Goal: Task Accomplishment & Management: Complete application form

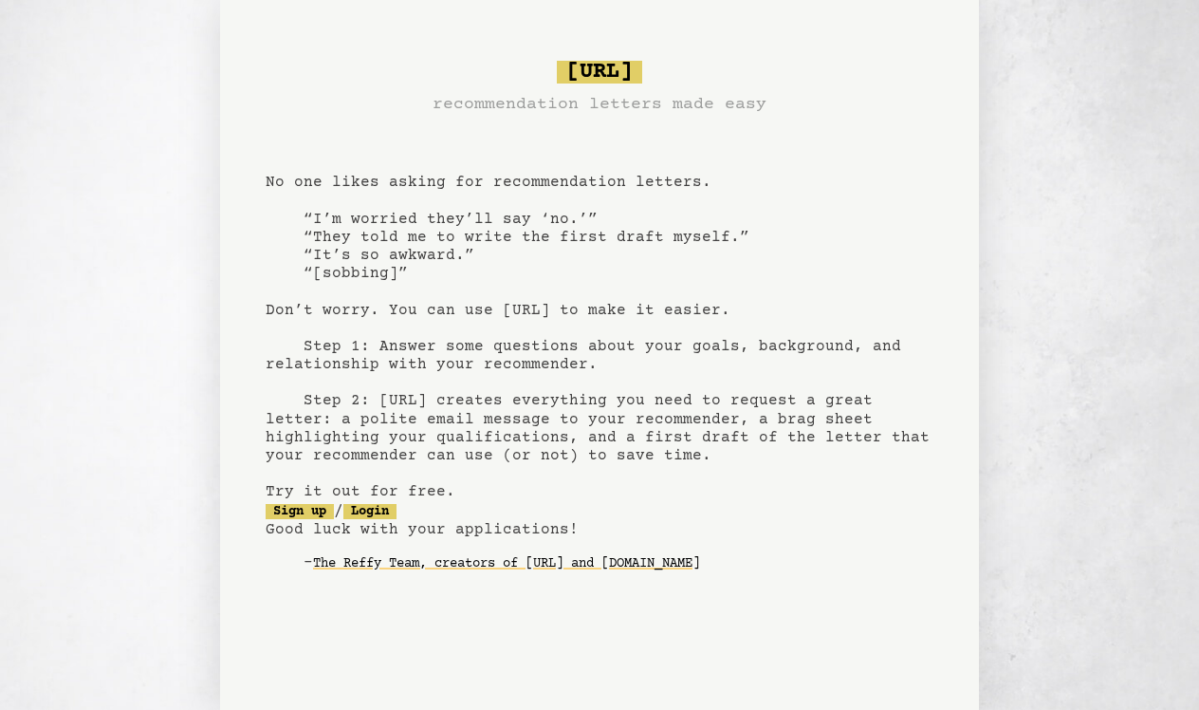
click at [276, 273] on pre "bragsheet.ai recommendation letters made easy No one likes asking for recommend…" at bounding box center [600, 331] width 668 height 556
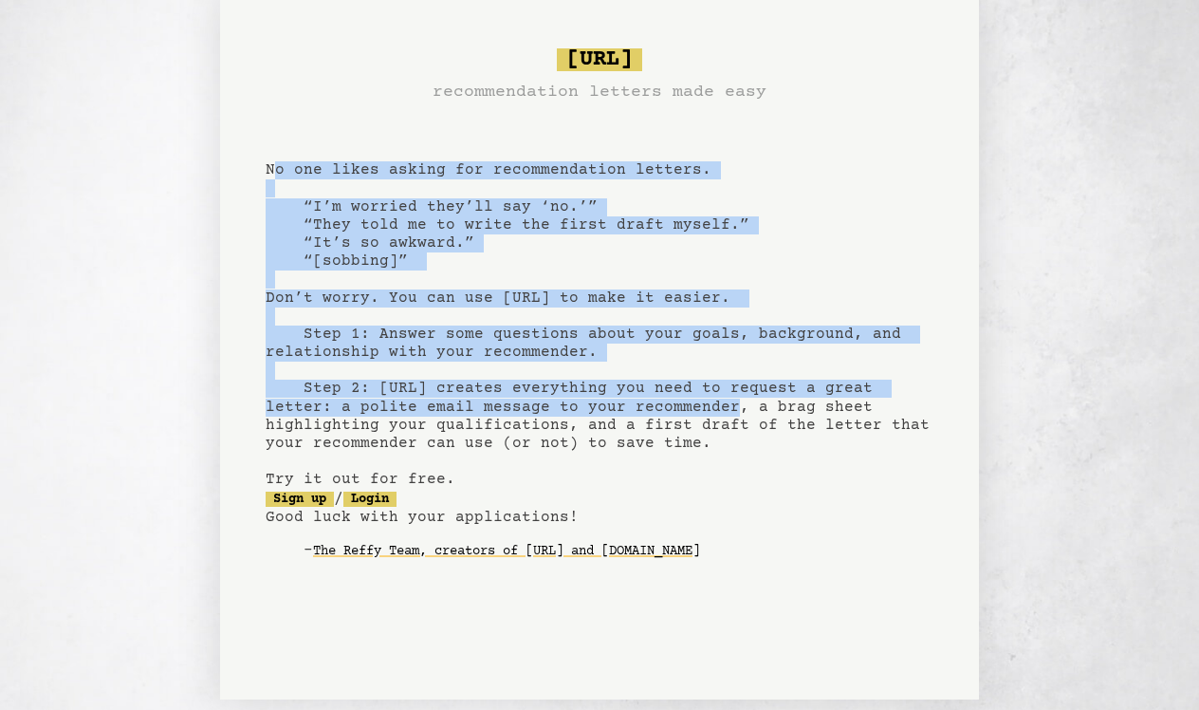
drag, startPoint x: 270, startPoint y: 167, endPoint x: 593, endPoint y: 411, distance: 404.4
click at [593, 411] on pre "[URL] recommendation letters made easy No one likes asking for recommendation l…" at bounding box center [600, 319] width 668 height 556
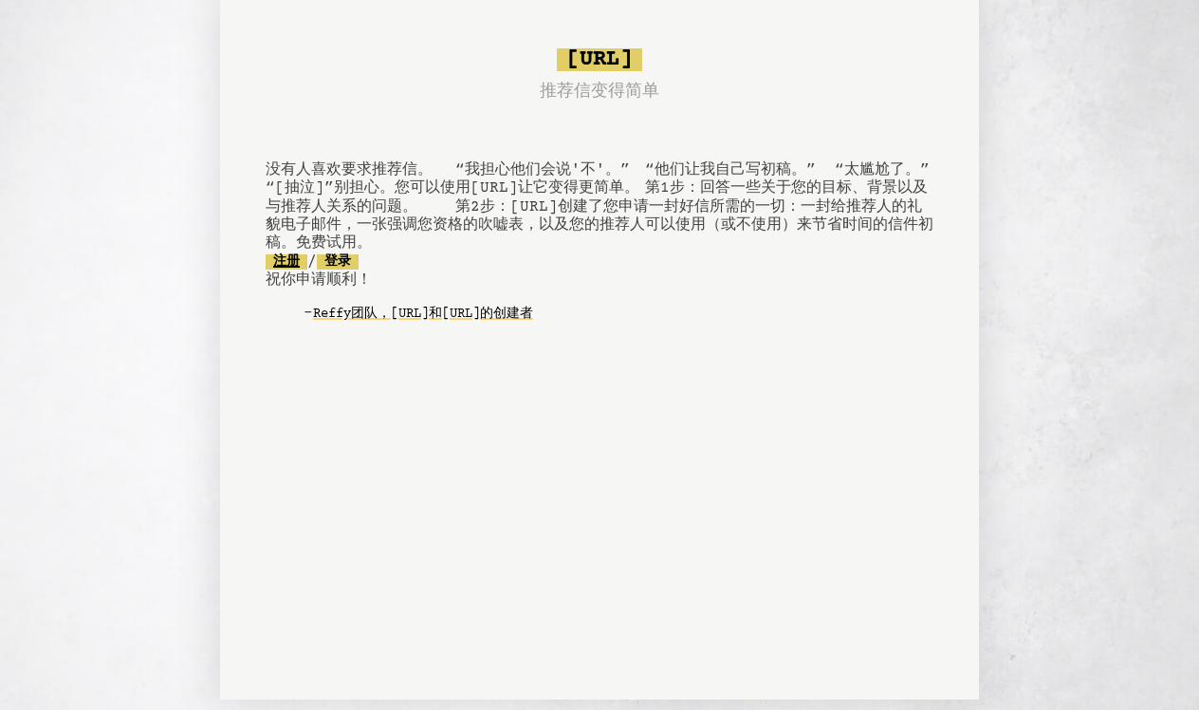
click at [297, 267] on link "注册" at bounding box center [287, 261] width 42 height 15
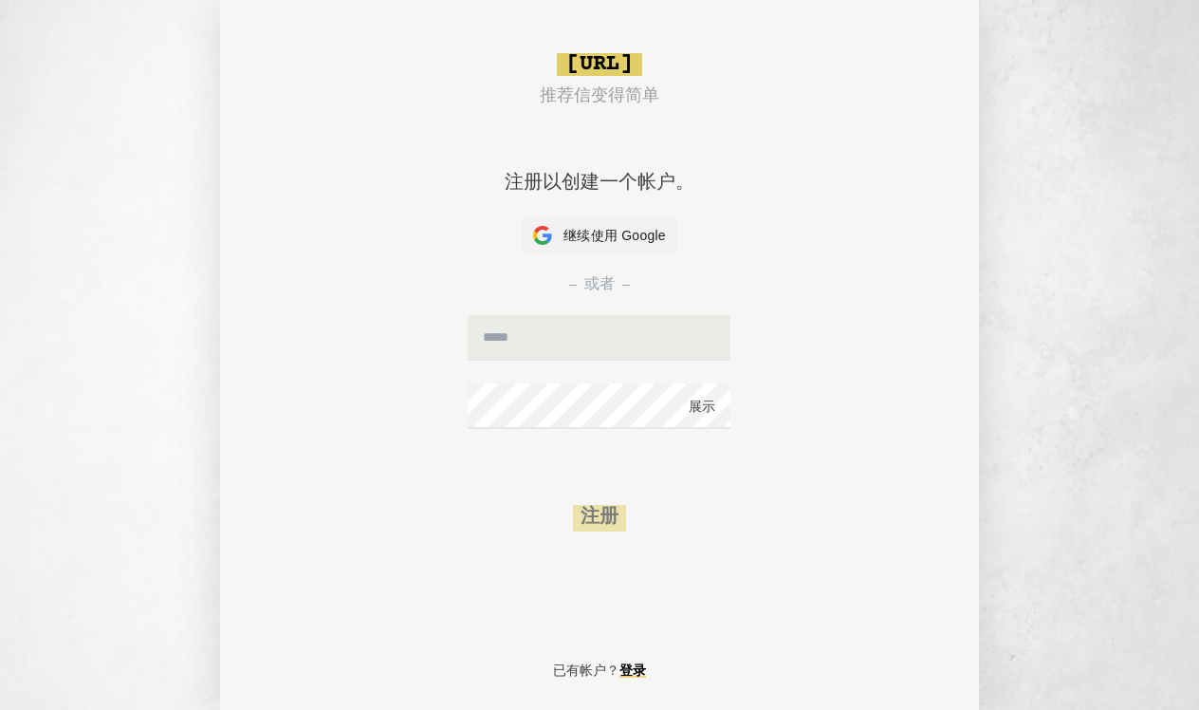
click at [616, 257] on div "或者" at bounding box center [600, 284] width 668 height 61
click at [624, 237] on span "继续使用 Google" at bounding box center [615, 236] width 102 height 20
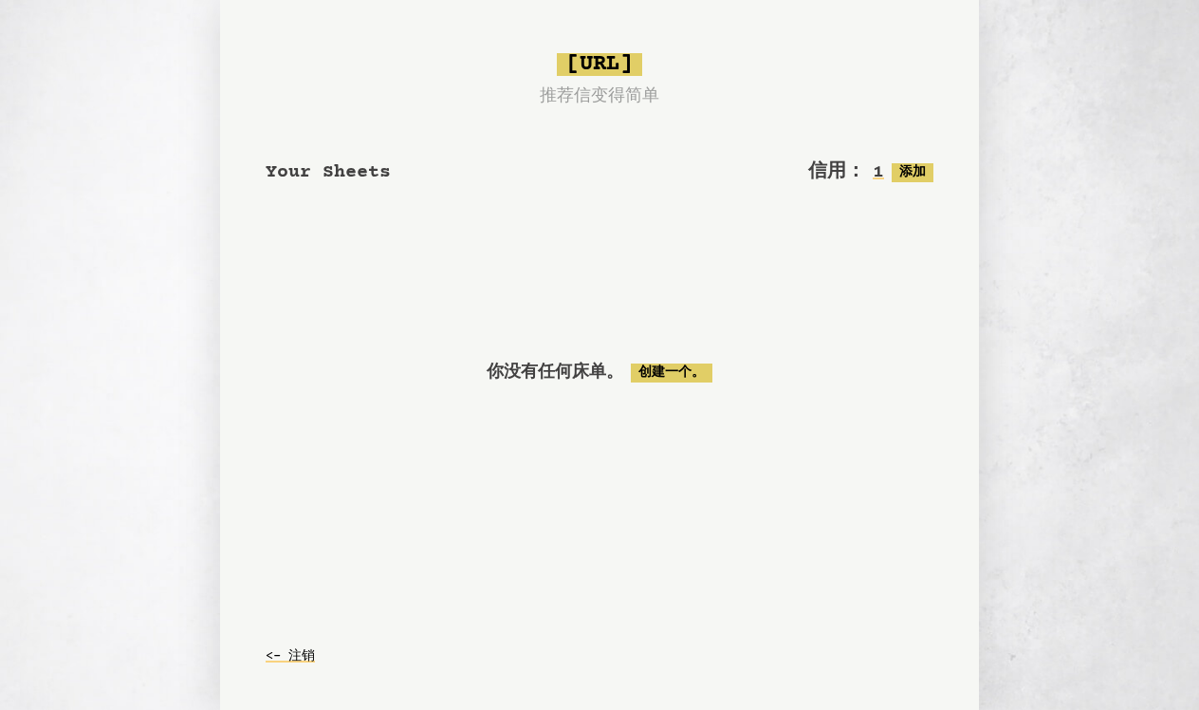
scroll to position [15, 0]
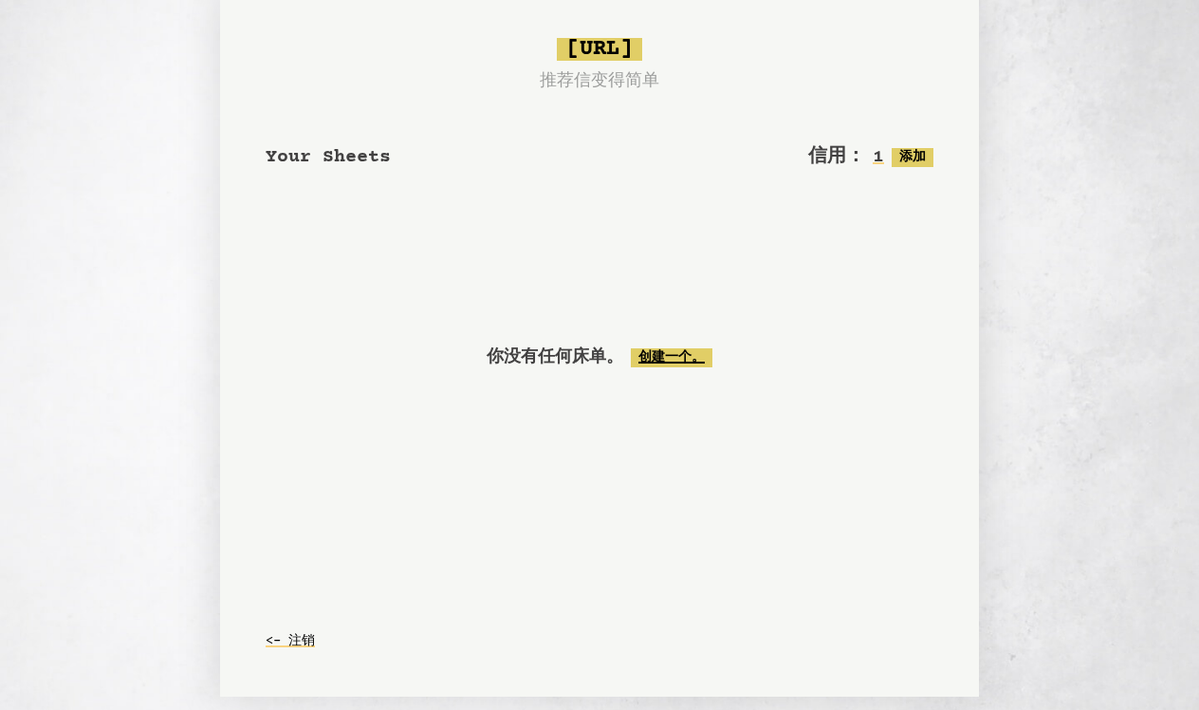
click at [672, 352] on link "创建一个。" at bounding box center [672, 357] width 82 height 19
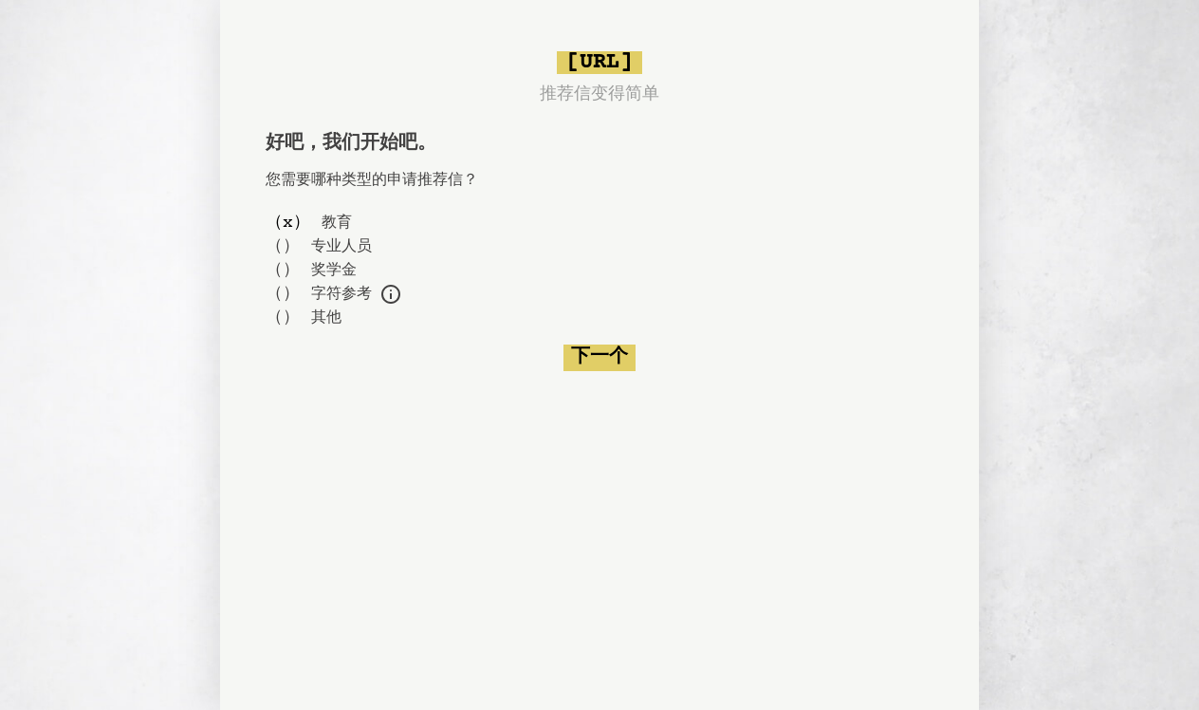
scroll to position [2, 0]
click at [572, 338] on form "（ x ） 教育 （ ） 专业人员 （ ） 奖学金 （ ） 字符参考 例如，贷款、住房申请、假释、专业认证等。 （ ） 其他 下一个" at bounding box center [600, 291] width 668 height 160
click at [606, 363] on button "下一个" at bounding box center [600, 357] width 72 height 27
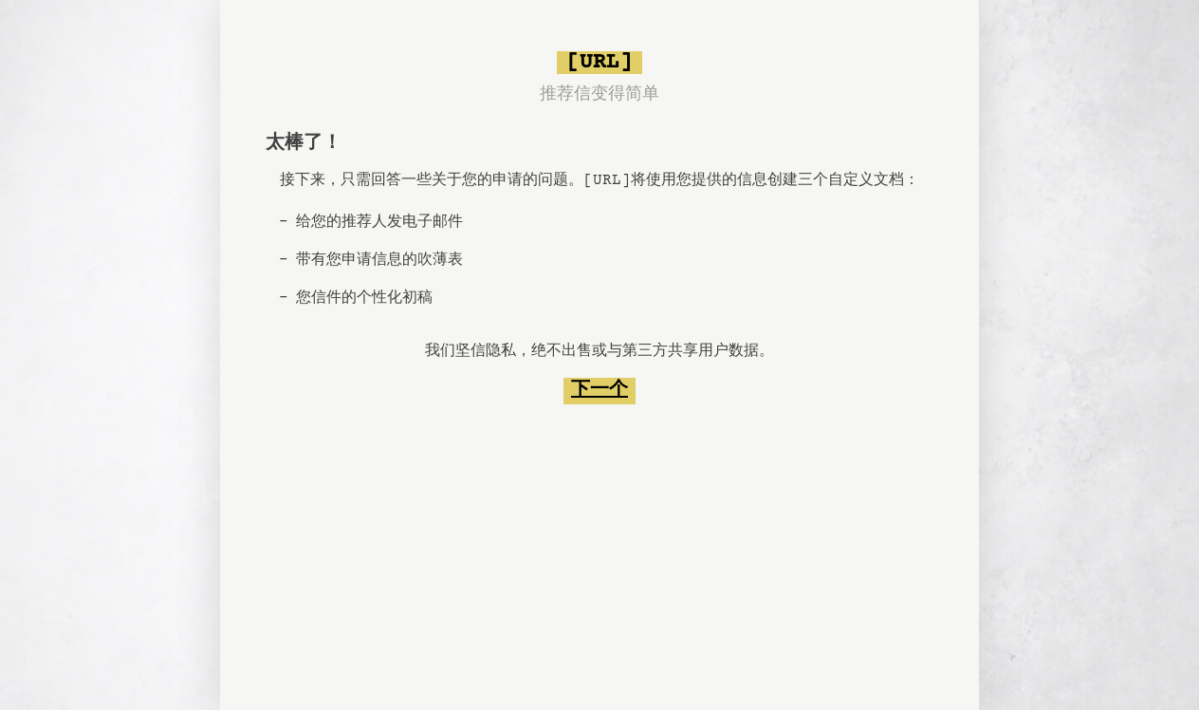
click at [602, 404] on button "下一个" at bounding box center [600, 391] width 72 height 27
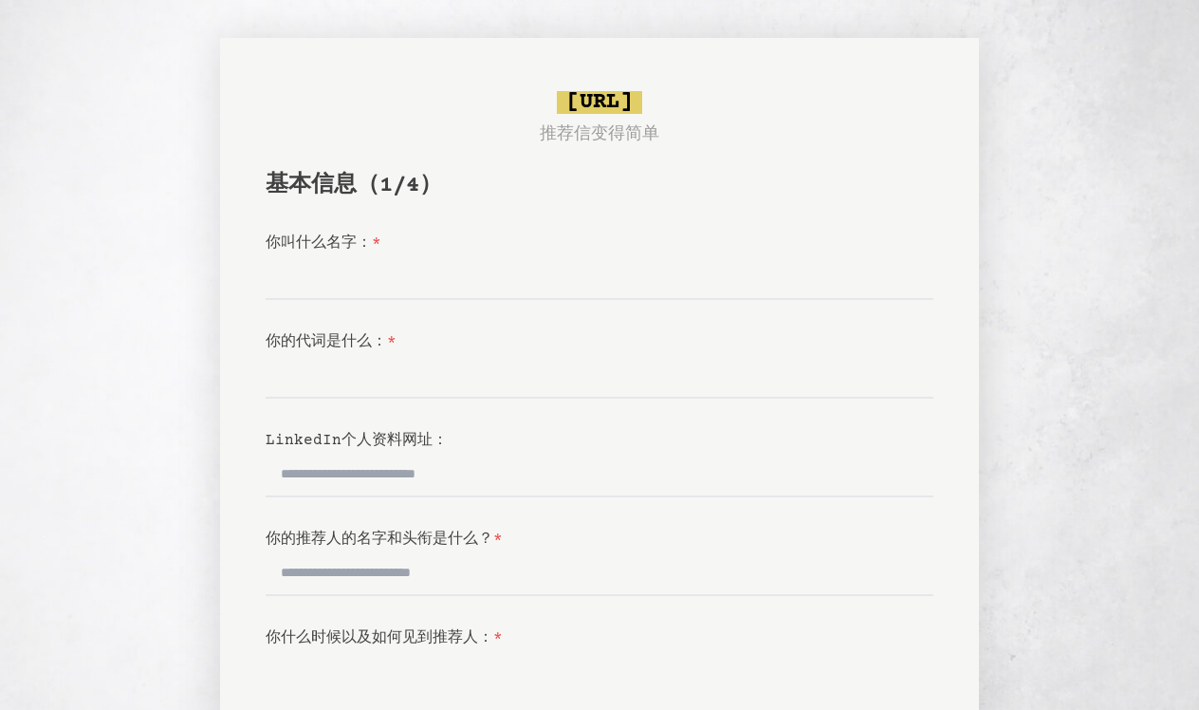
scroll to position [2, 0]
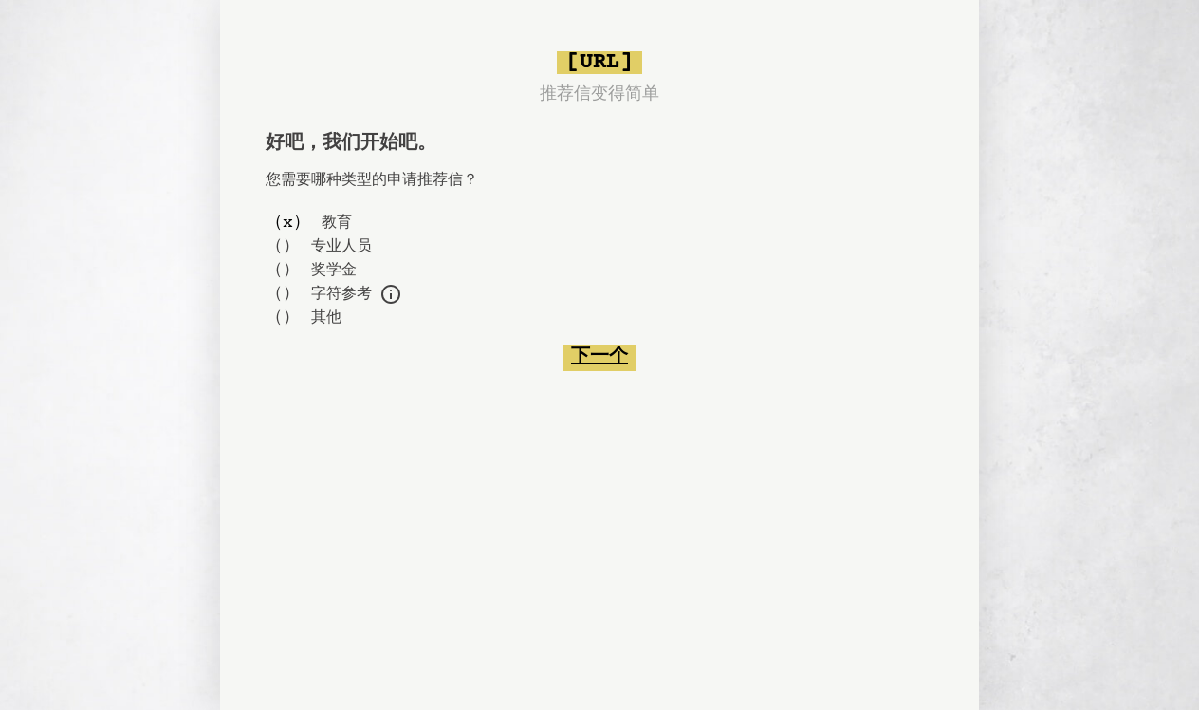
click at [566, 357] on button "下一个" at bounding box center [600, 357] width 72 height 27
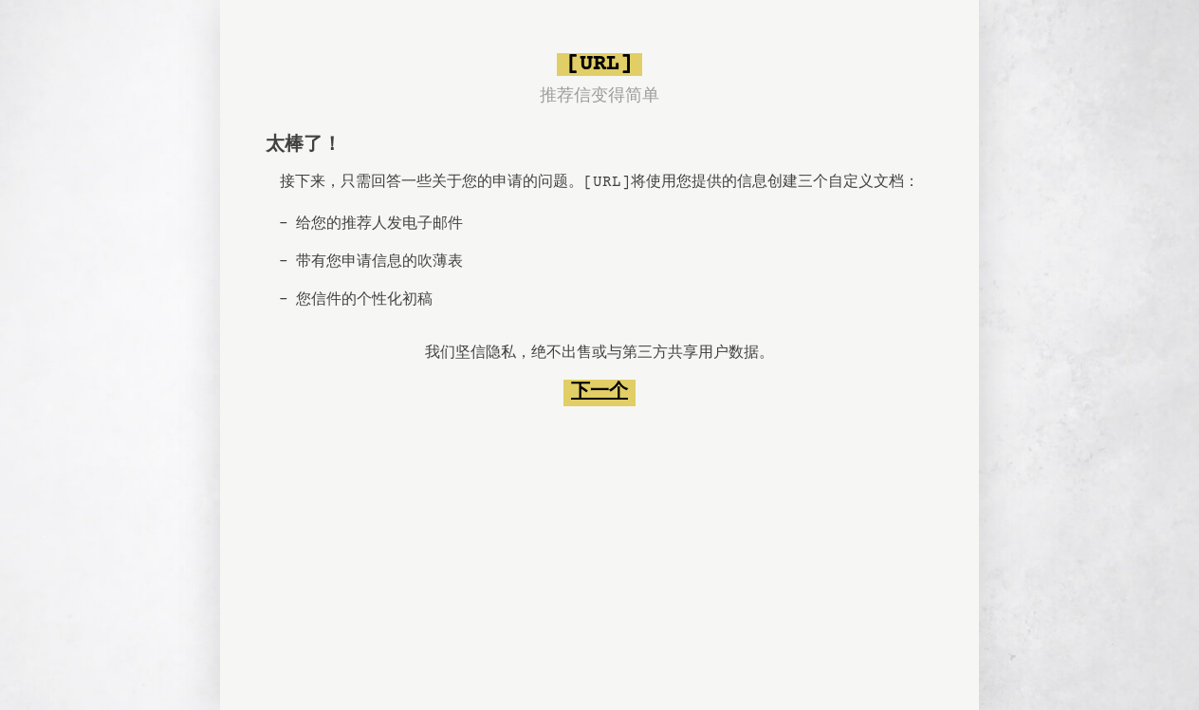
scroll to position [0, 0]
click at [630, 406] on button "下一个" at bounding box center [600, 393] width 72 height 27
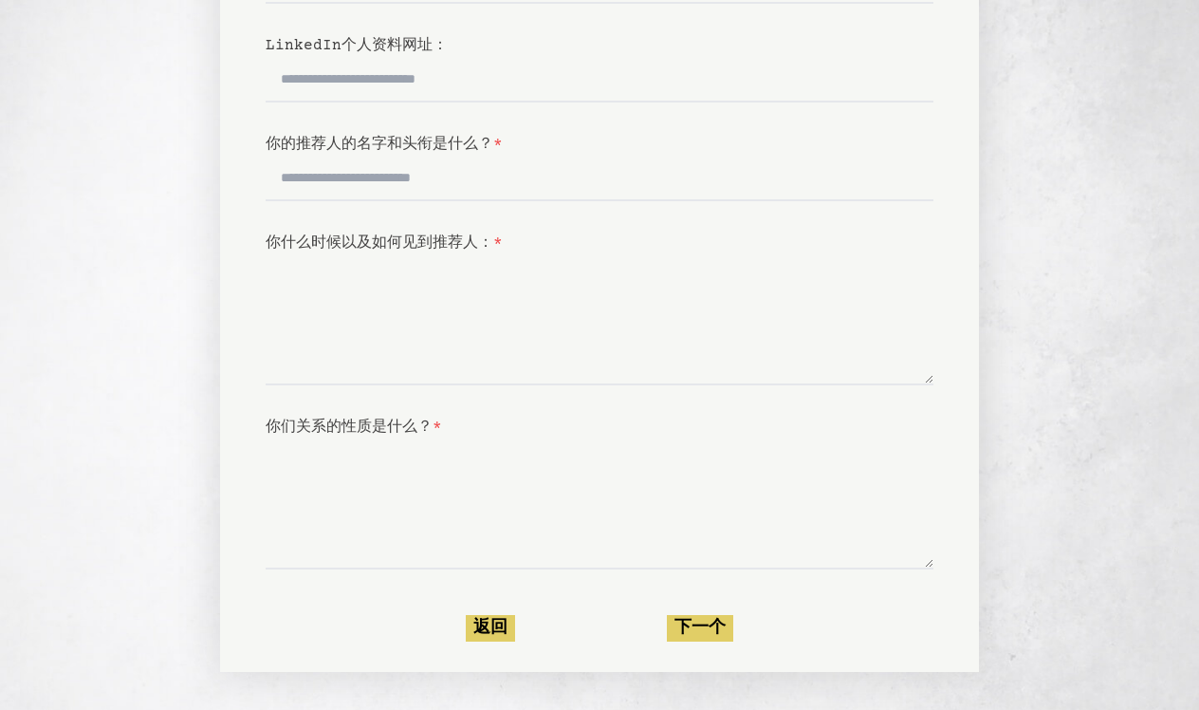
scroll to position [395, 0]
click at [682, 549] on textarea "你们关系的性质是什么？ *" at bounding box center [600, 503] width 668 height 131
click at [927, 378] on textarea "你什么时候以及如何见到推荐人： *" at bounding box center [600, 319] width 668 height 131
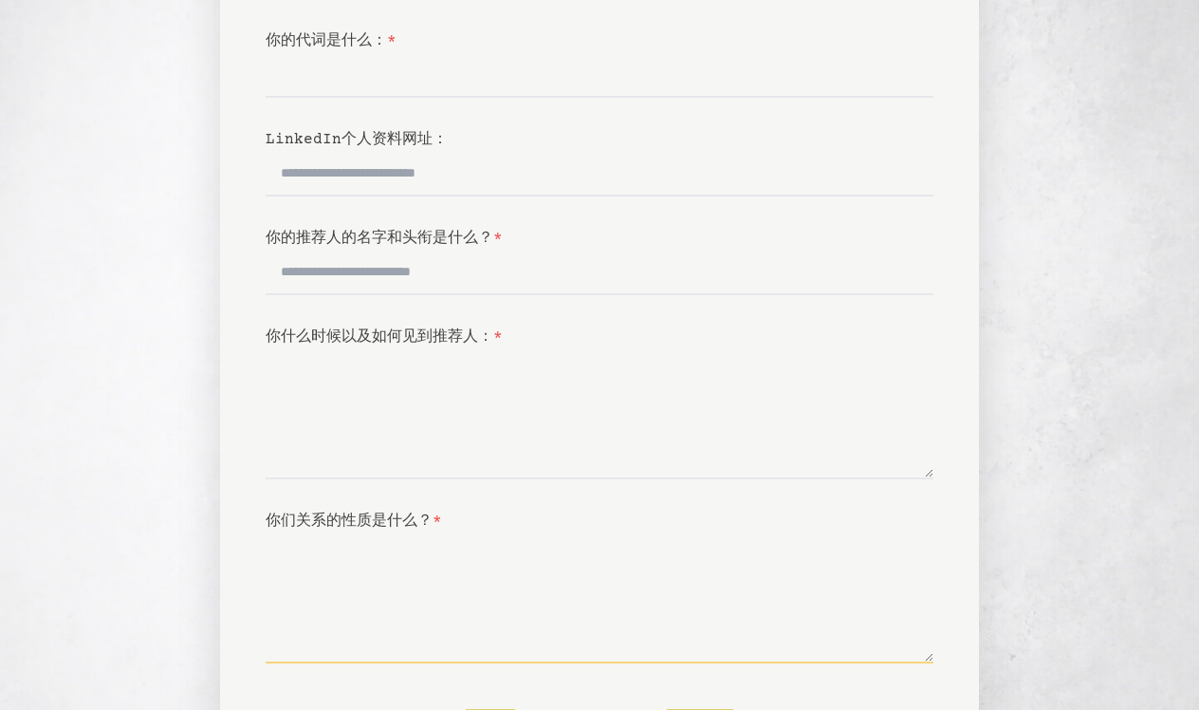
scroll to position [299, 0]
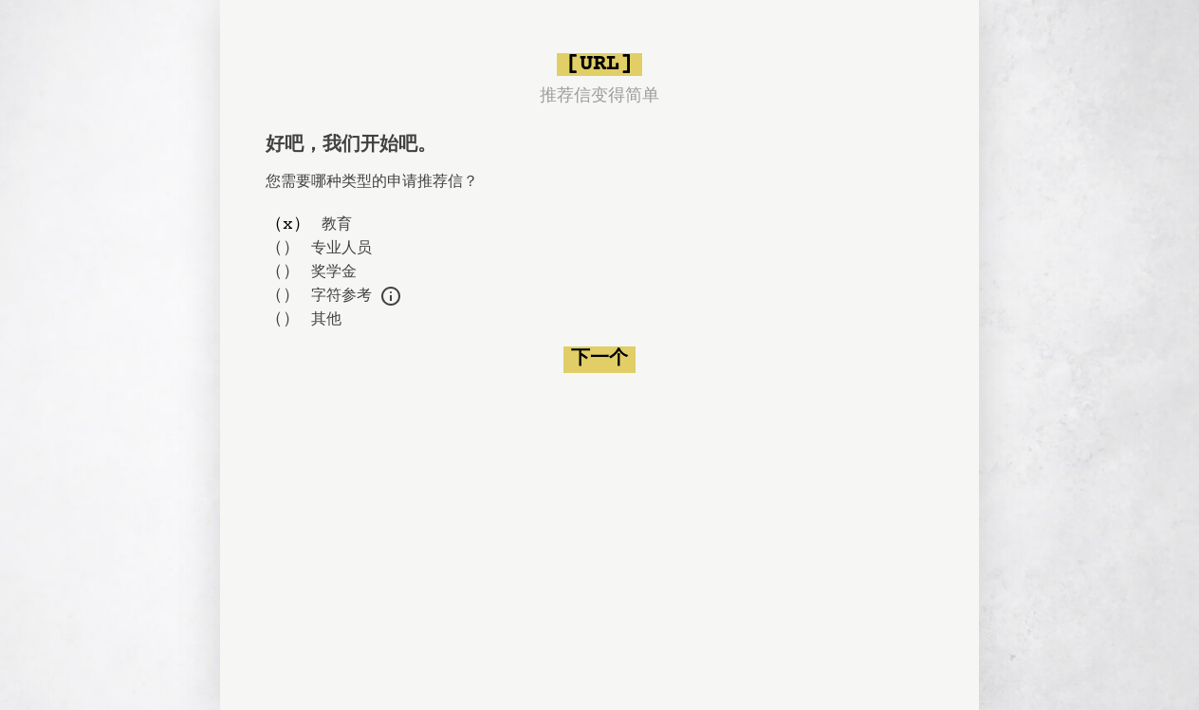
scroll to position [15, 0]
